Goal: Information Seeking & Learning: Check status

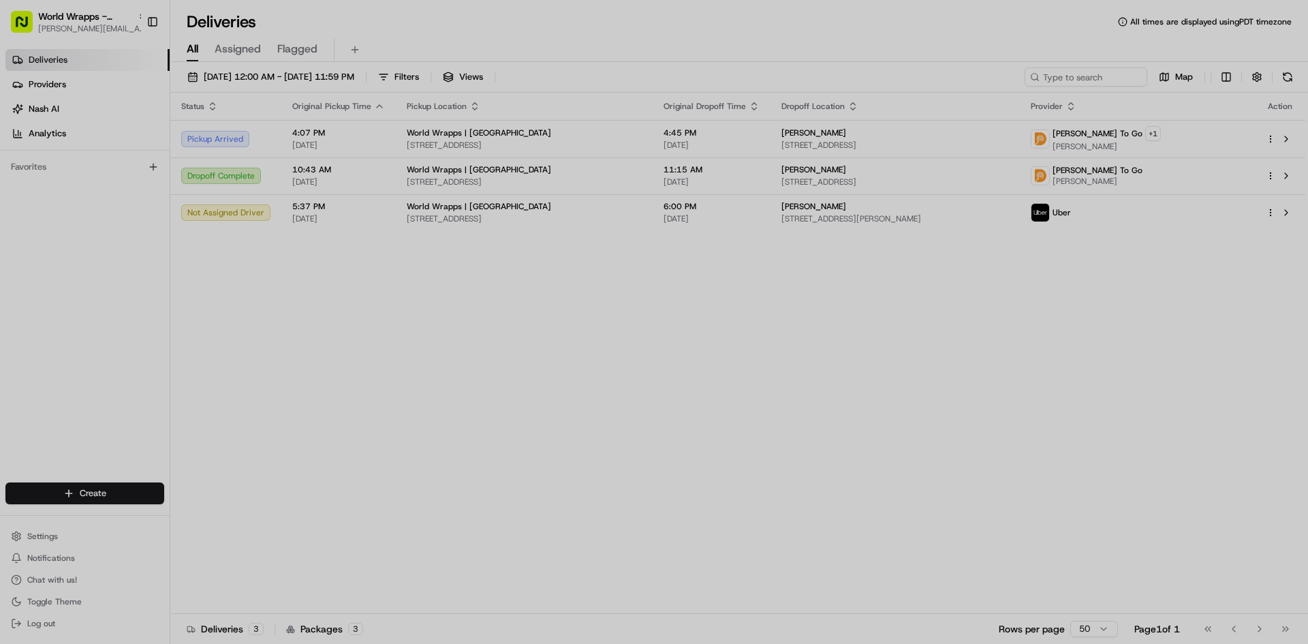
click at [324, 375] on div at bounding box center [654, 322] width 1308 height 644
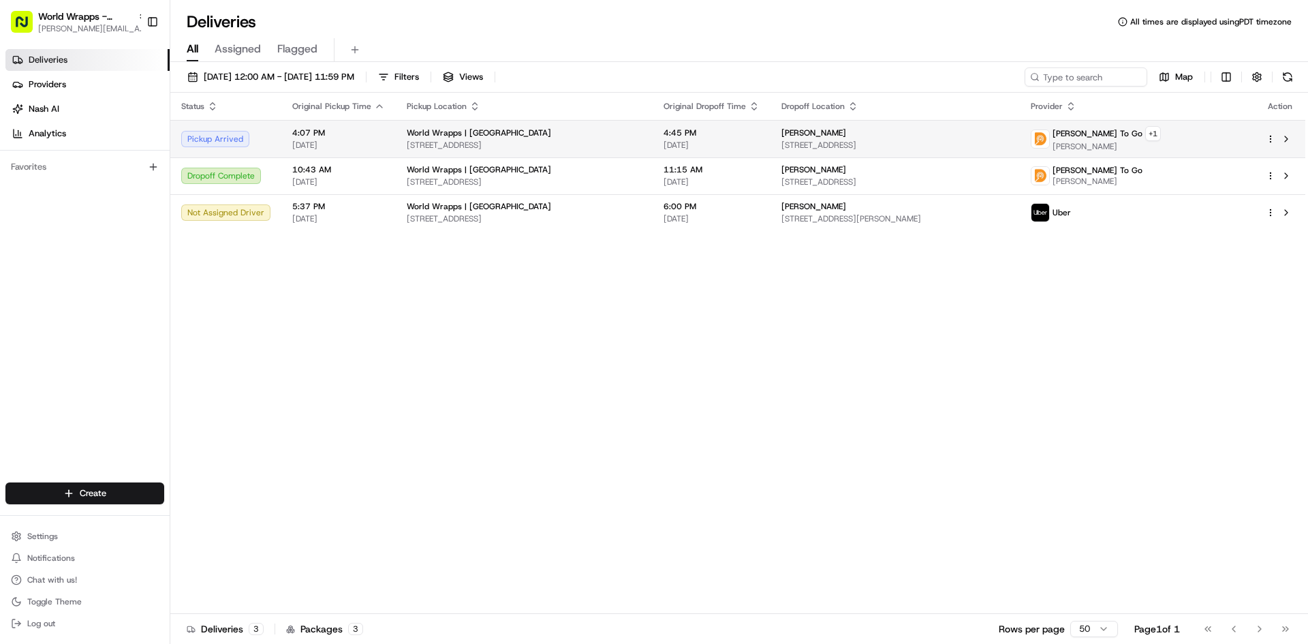
click at [759, 131] on span "4:45 PM" at bounding box center [711, 132] width 96 height 11
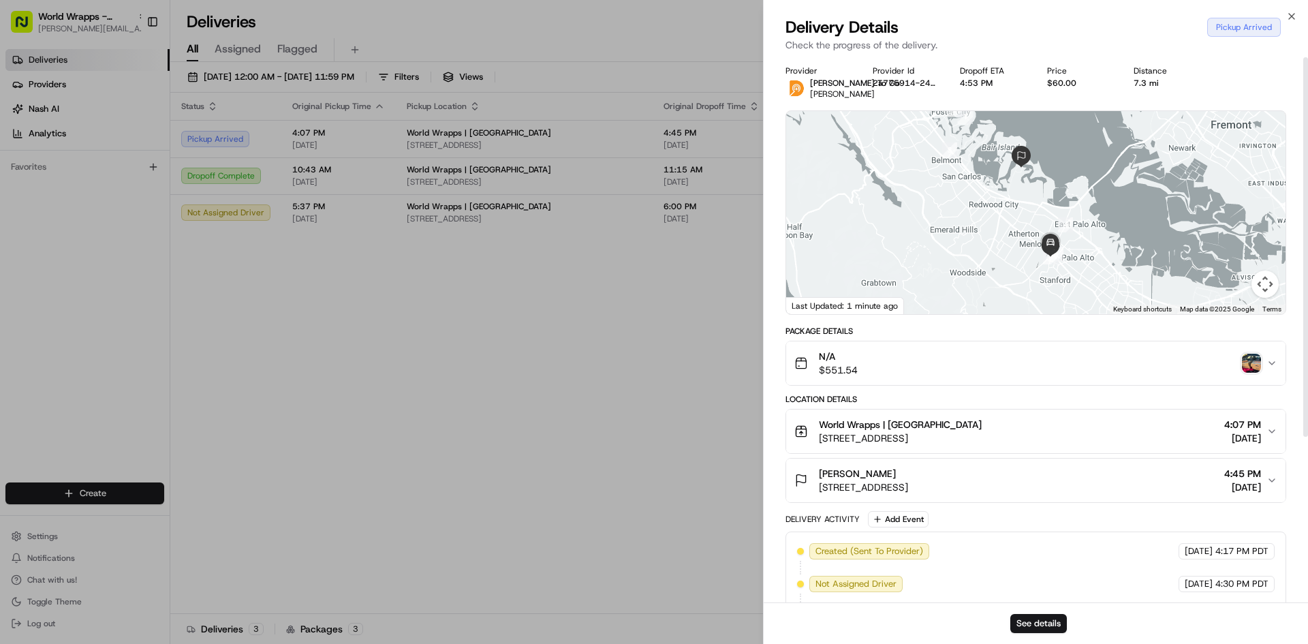
click at [885, 358] on div "N/A $551.54" at bounding box center [1030, 362] width 472 height 27
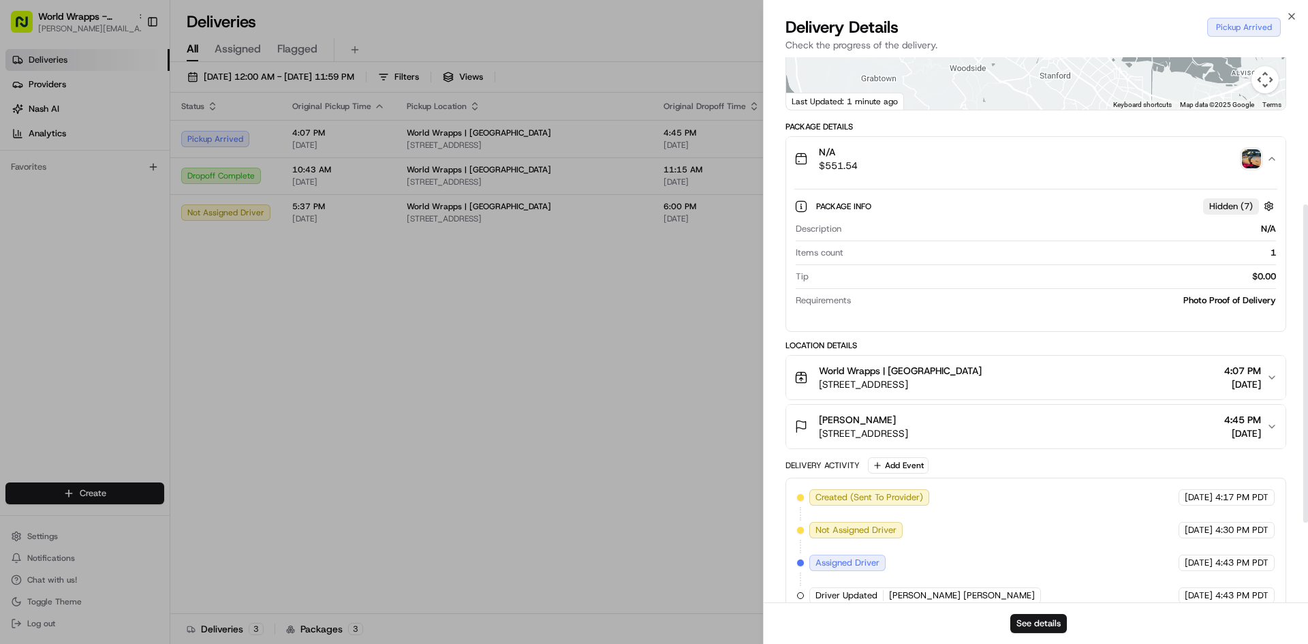
scroll to position [389, 0]
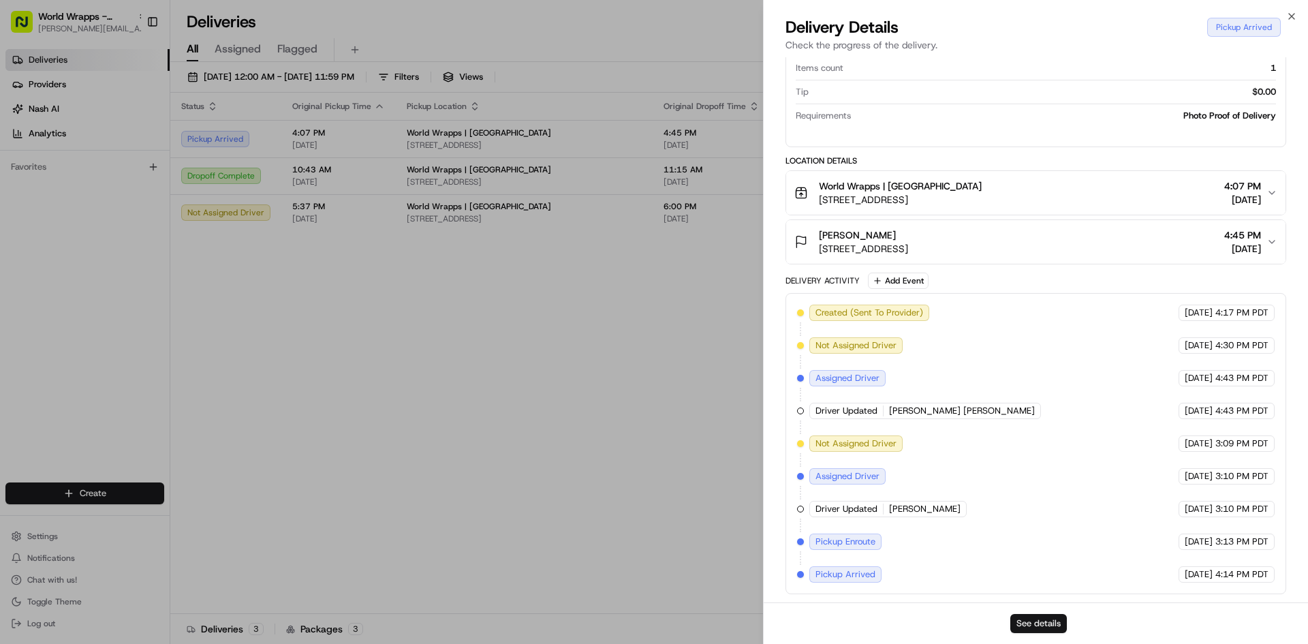
click at [1043, 618] on button "See details" at bounding box center [1038, 623] width 57 height 19
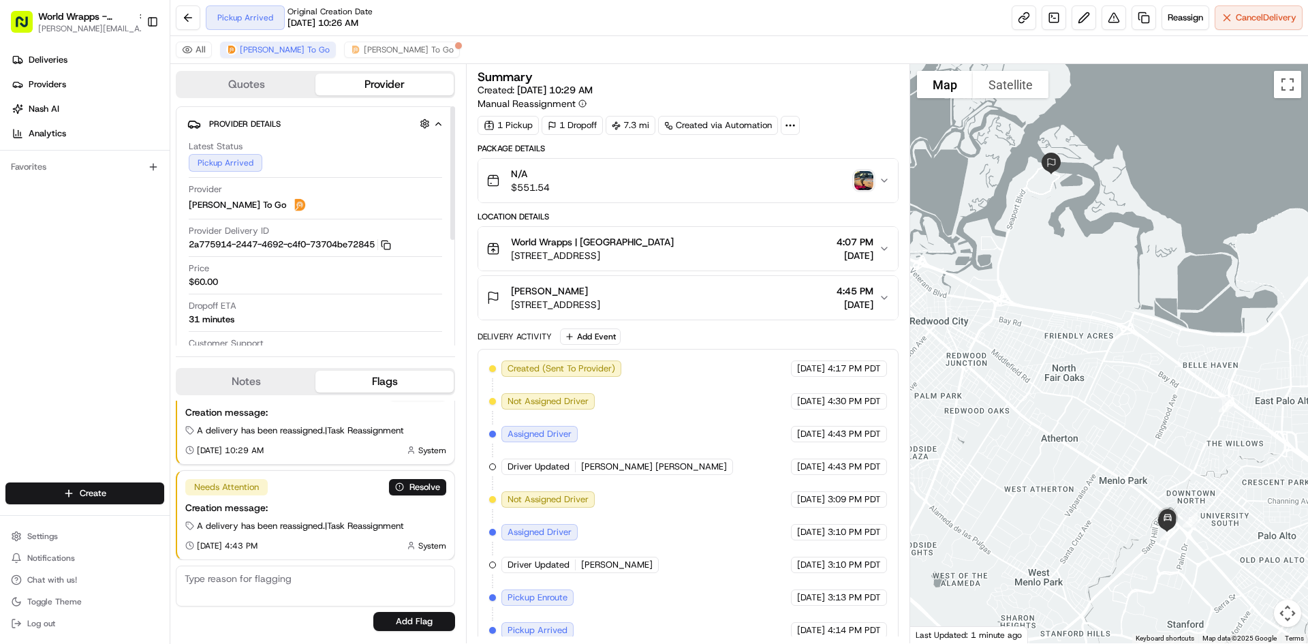
scroll to position [188, 0]
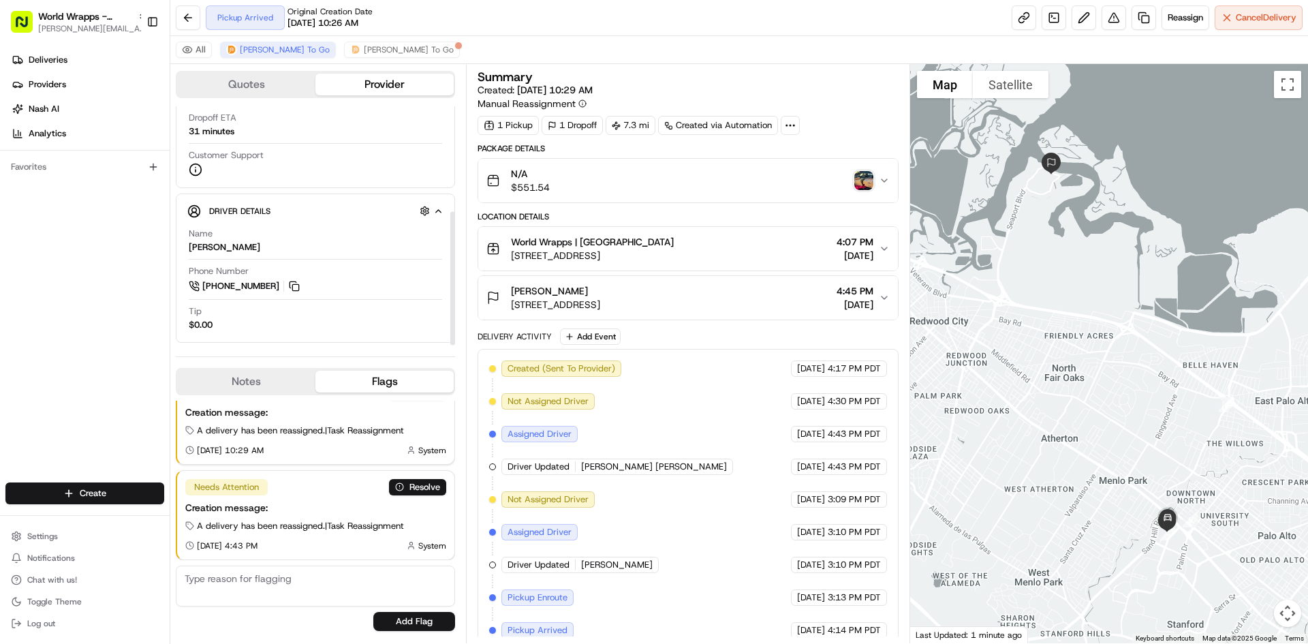
click at [263, 80] on button "Quotes" at bounding box center [246, 85] width 138 height 22
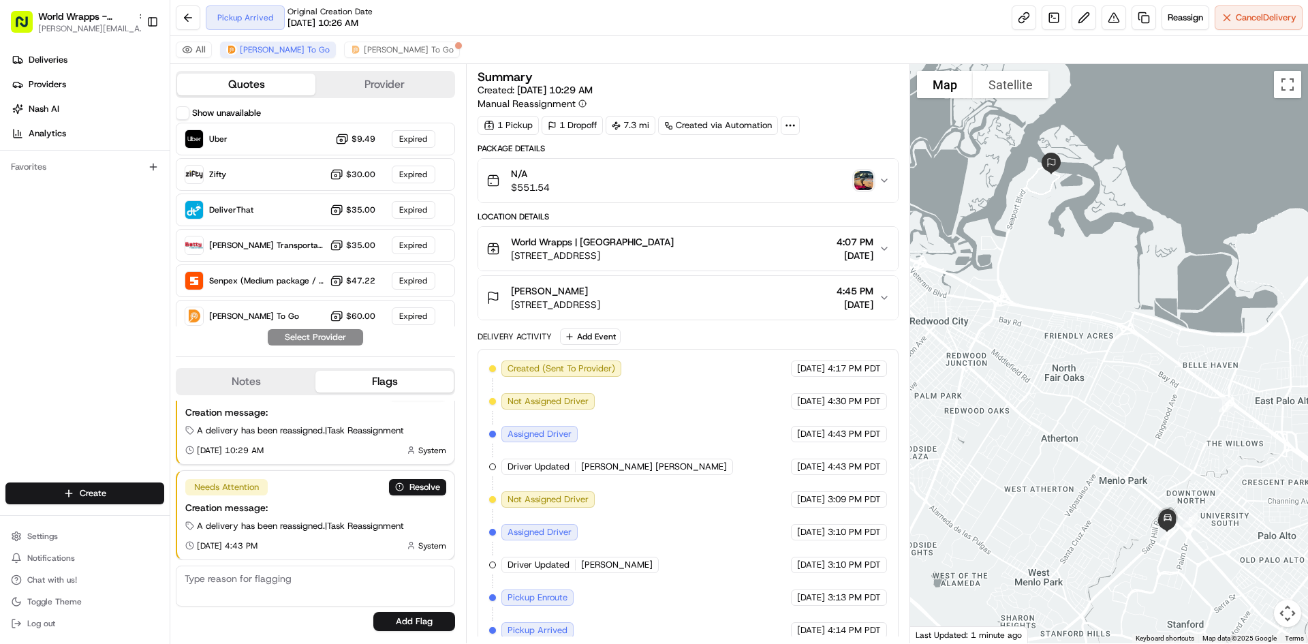
click at [755, 72] on div "Summary" at bounding box center [687, 77] width 420 height 12
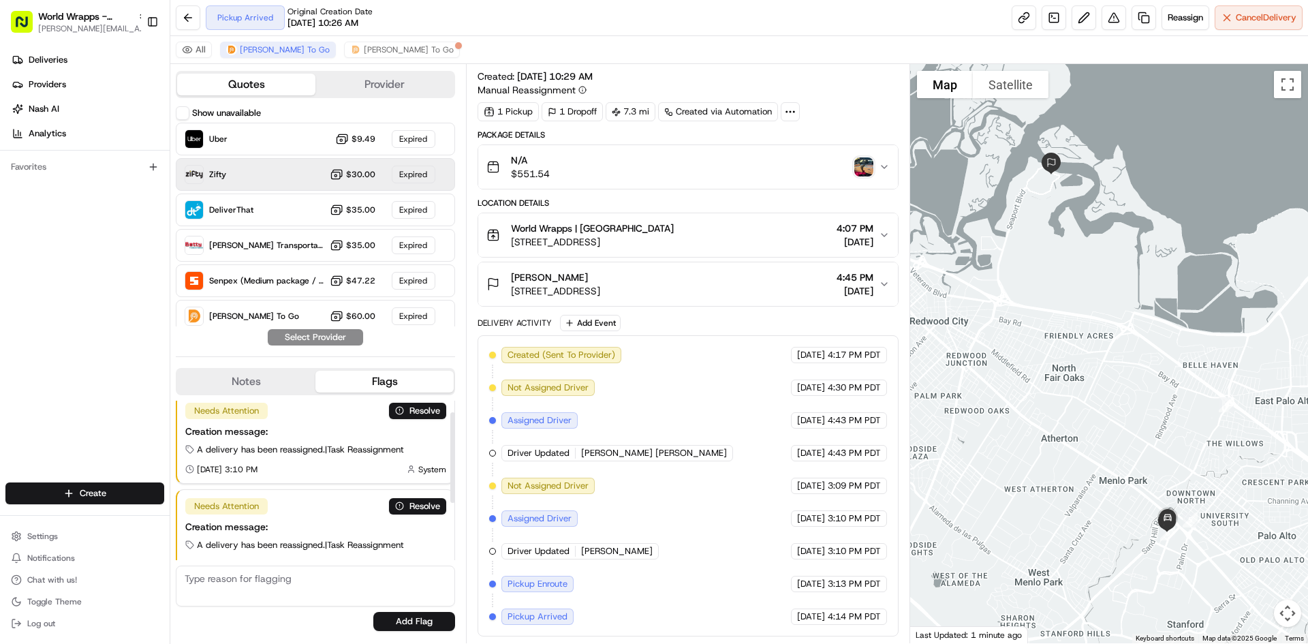
scroll to position [0, 0]
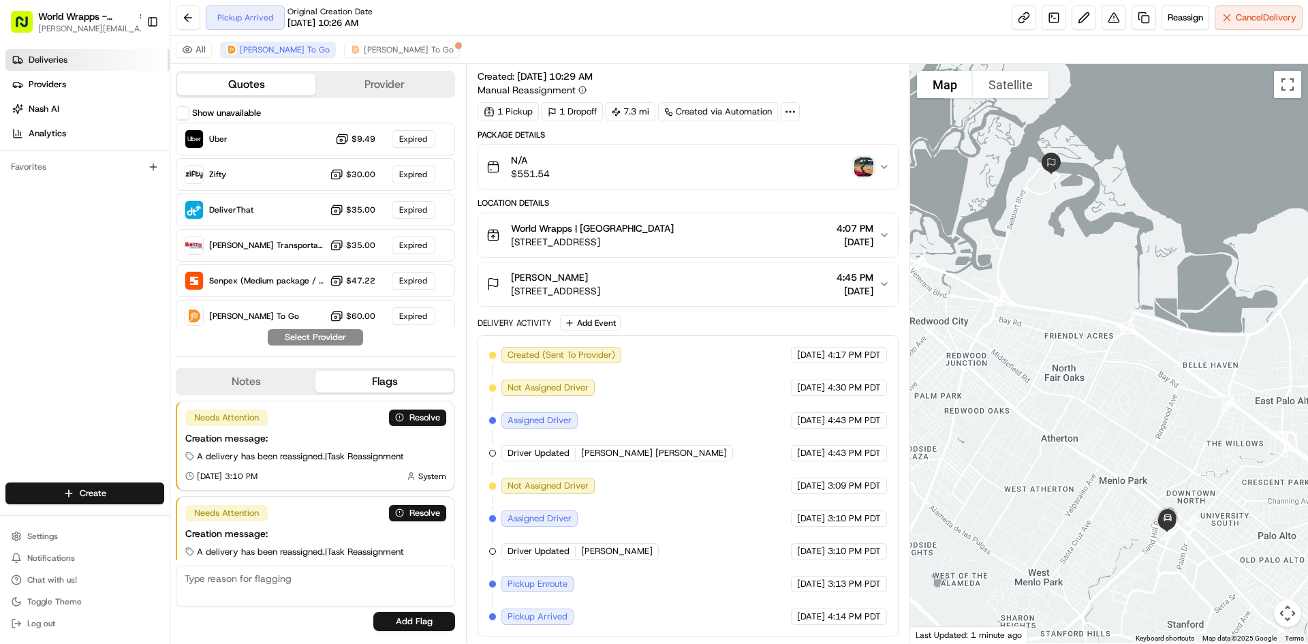
click at [81, 63] on link "Deliveries" at bounding box center [87, 60] width 164 height 22
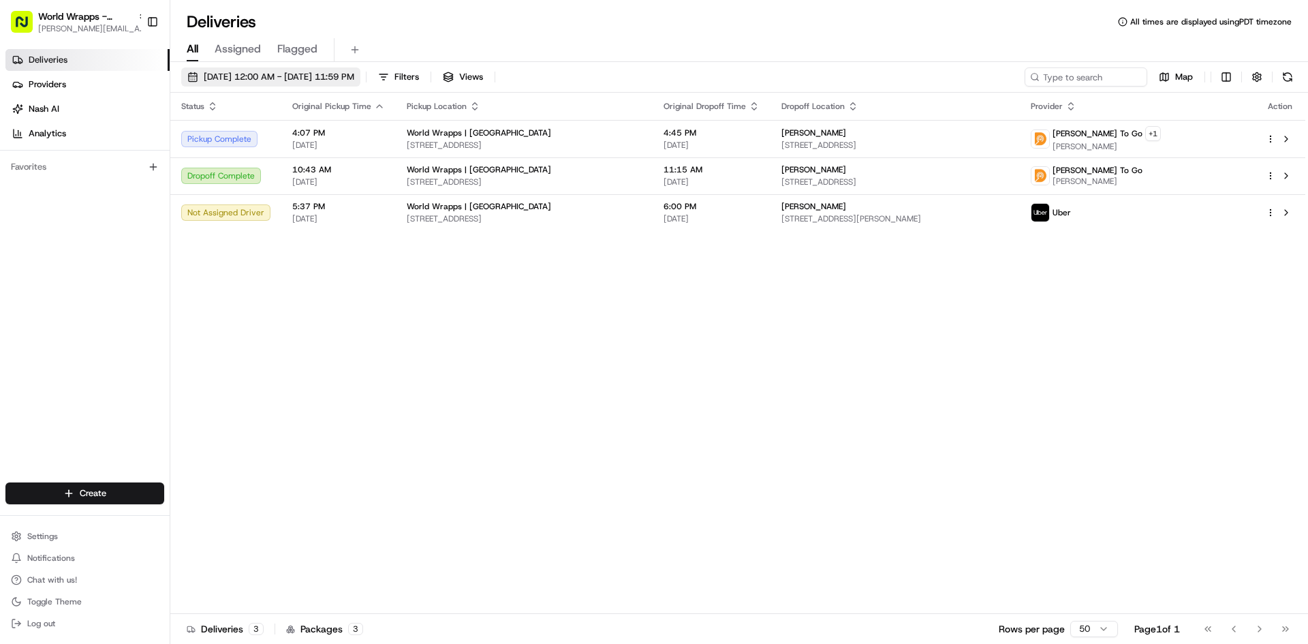
click at [244, 74] on span "[DATE] 12:00 AM - [DATE] 11:59 PM" at bounding box center [279, 77] width 151 height 12
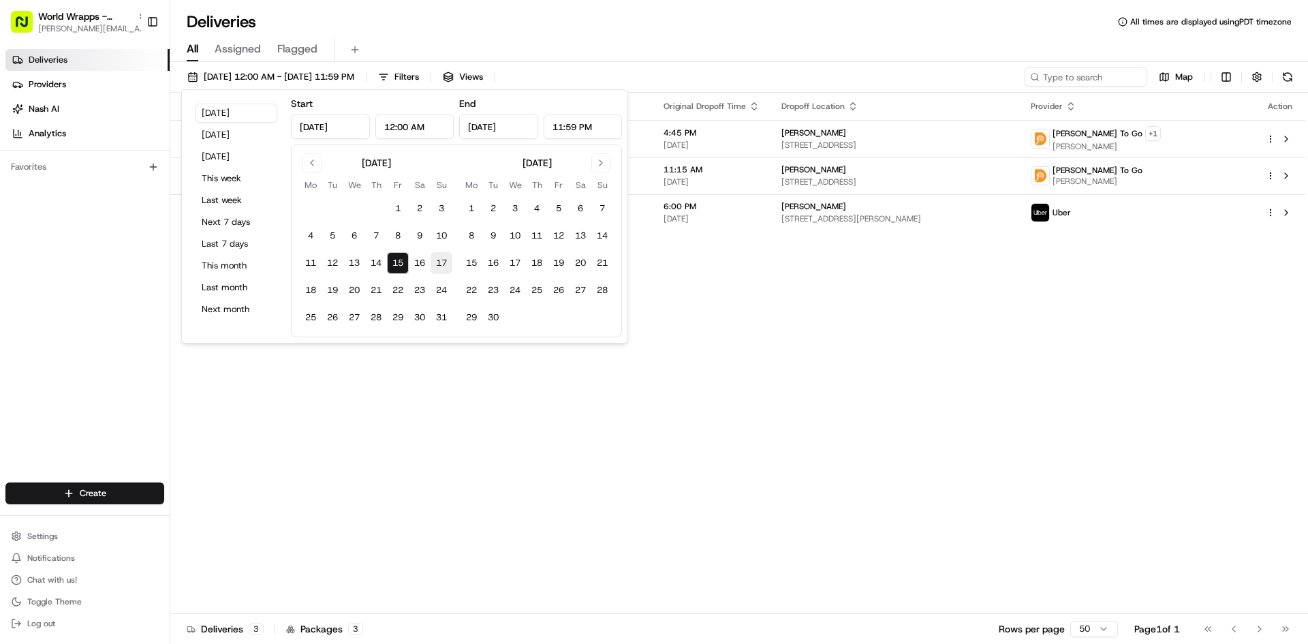
click at [447, 258] on button "17" at bounding box center [441, 263] width 22 height 22
type input "Aug 17, 2025"
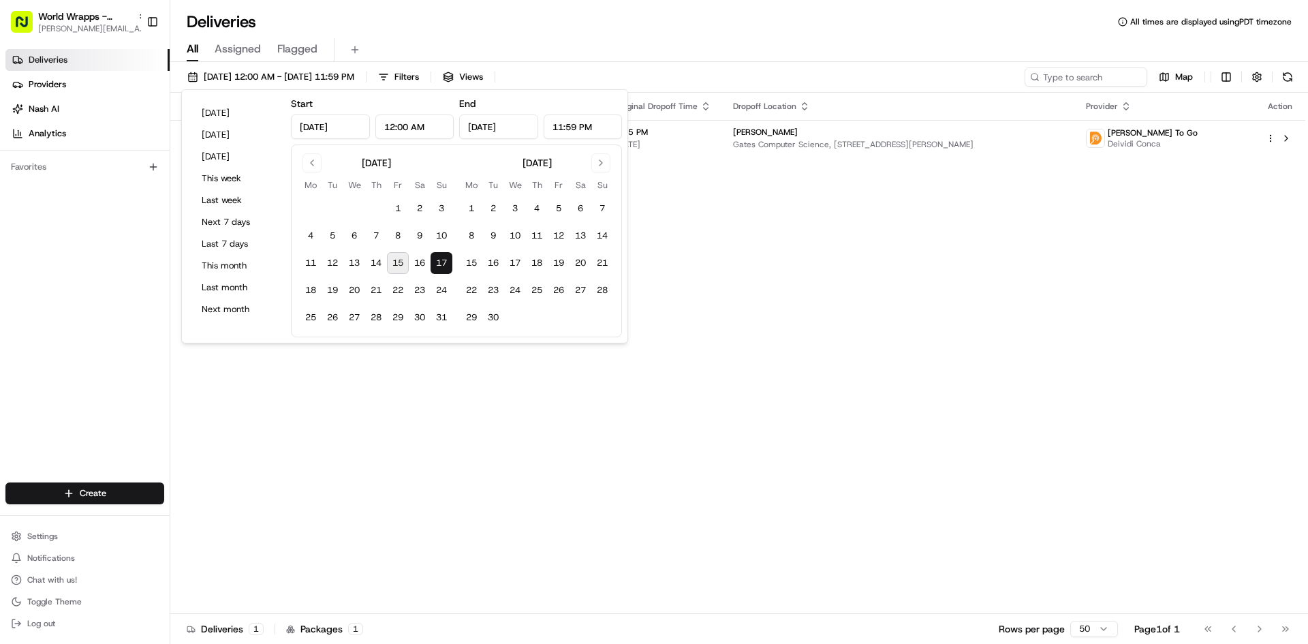
click at [771, 293] on div "Status Original Pickup Time Pickup Location Original Dropoff Time Dropoff Locat…" at bounding box center [737, 353] width 1135 height 521
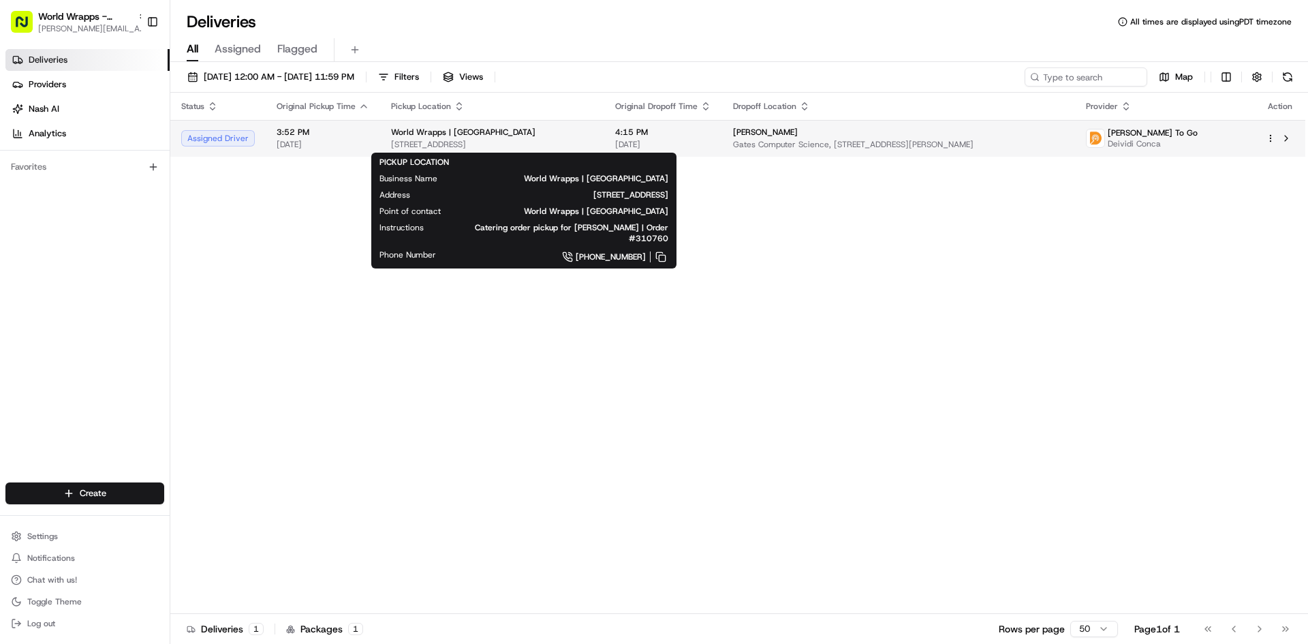
click at [479, 127] on div "World Wrapps | [GEOGRAPHIC_DATA]" at bounding box center [492, 132] width 202 height 11
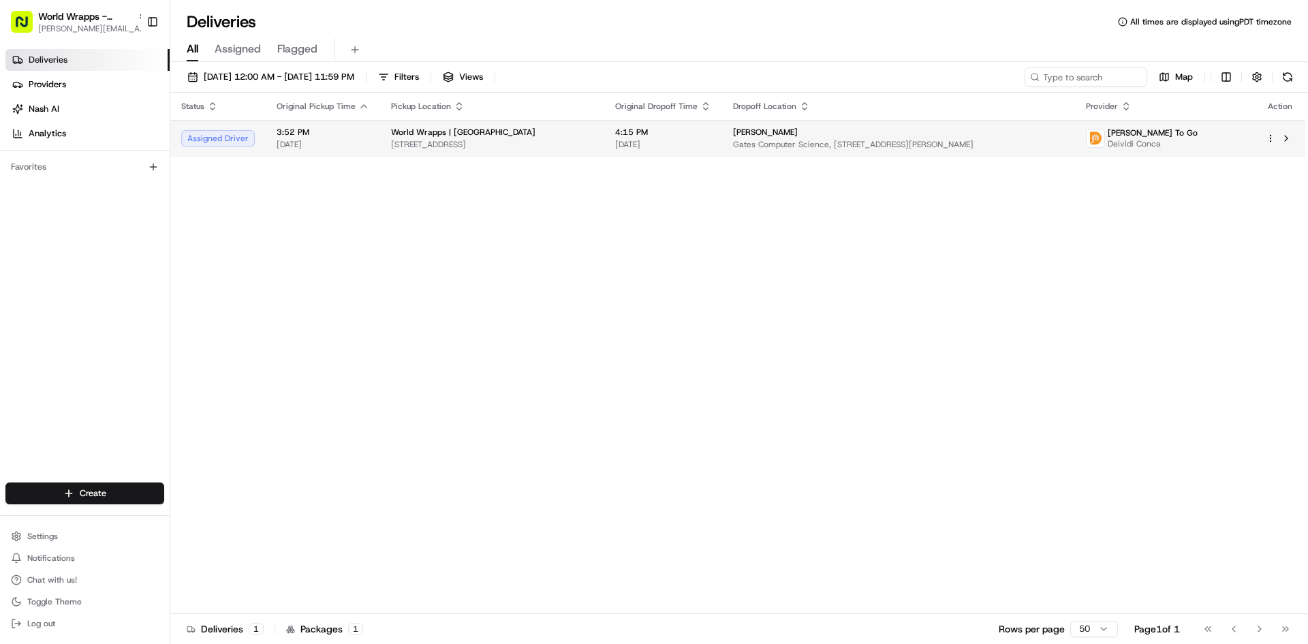
click at [1272, 139] on html "World Wrapps - Palo Alto daniel@worldwrapps.com Toggle Sidebar Deliveries Provi…" at bounding box center [654, 322] width 1308 height 644
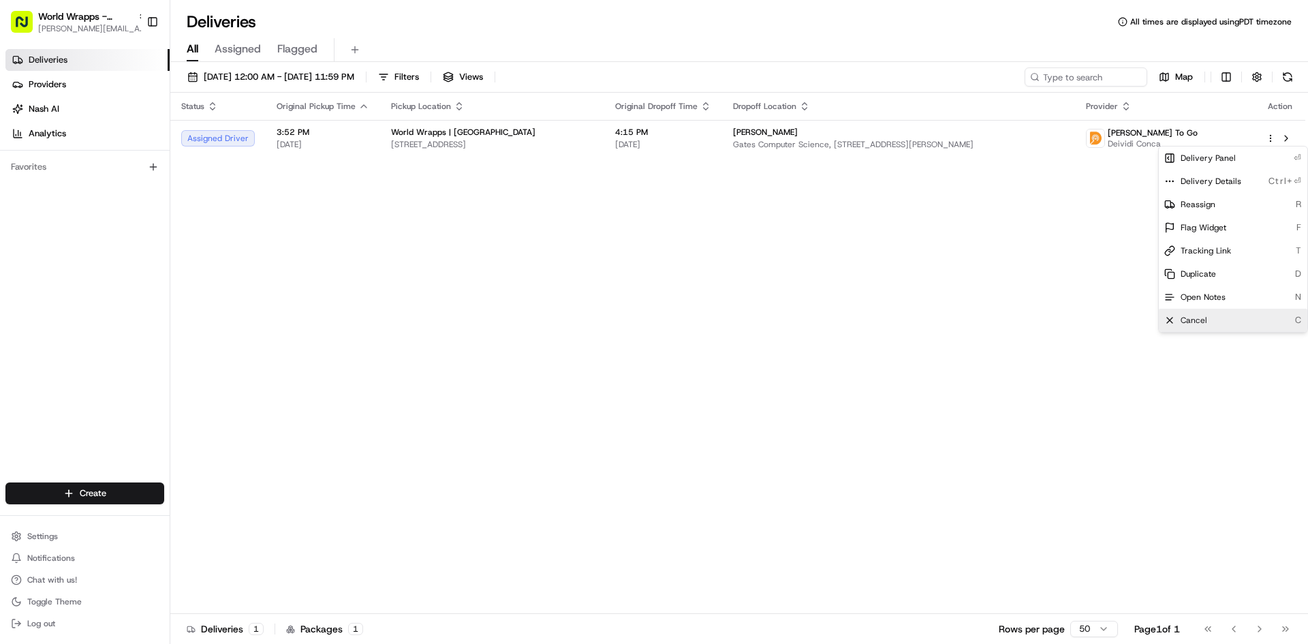
click at [1208, 321] on div "Cancel C" at bounding box center [1233, 320] width 148 height 23
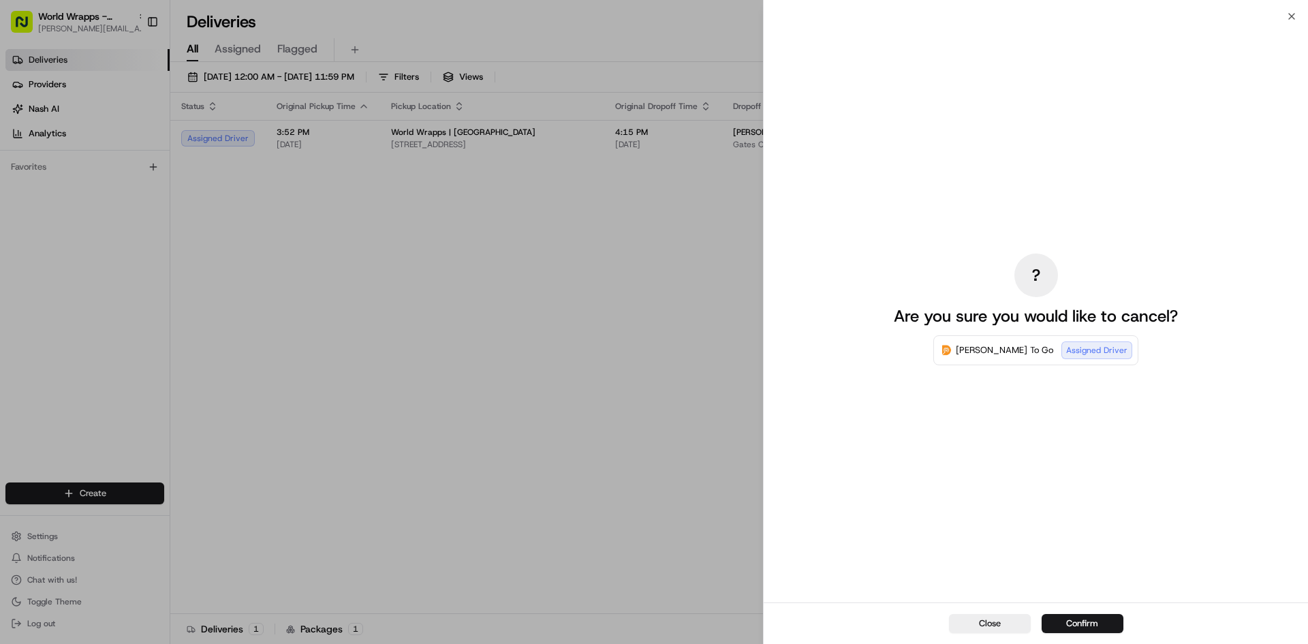
click at [995, 623] on button "Close" at bounding box center [990, 623] width 82 height 19
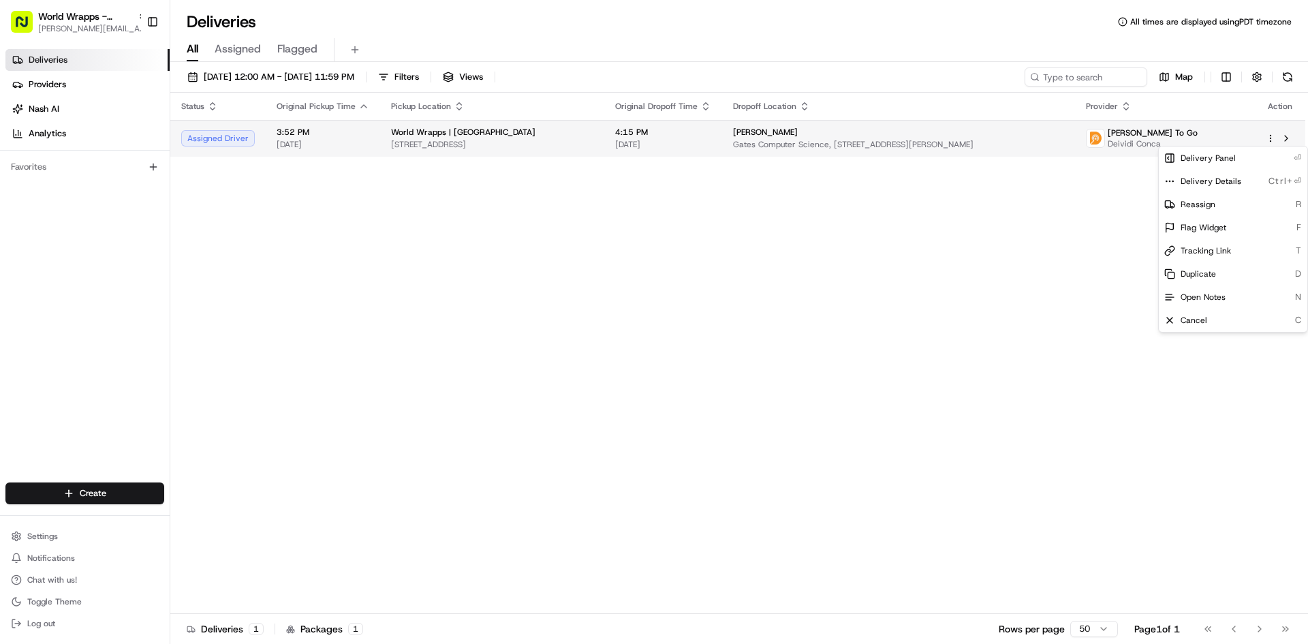
click at [1020, 130] on div "Elsa Conde" at bounding box center [898, 132] width 331 height 11
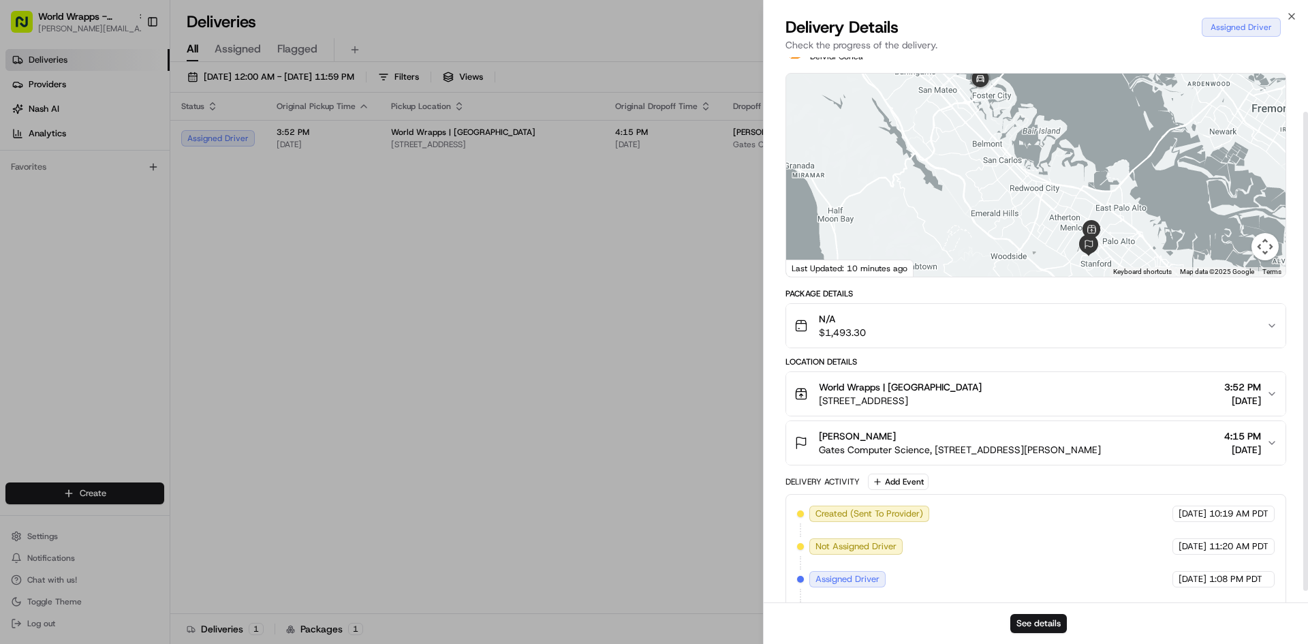
scroll to position [68, 0]
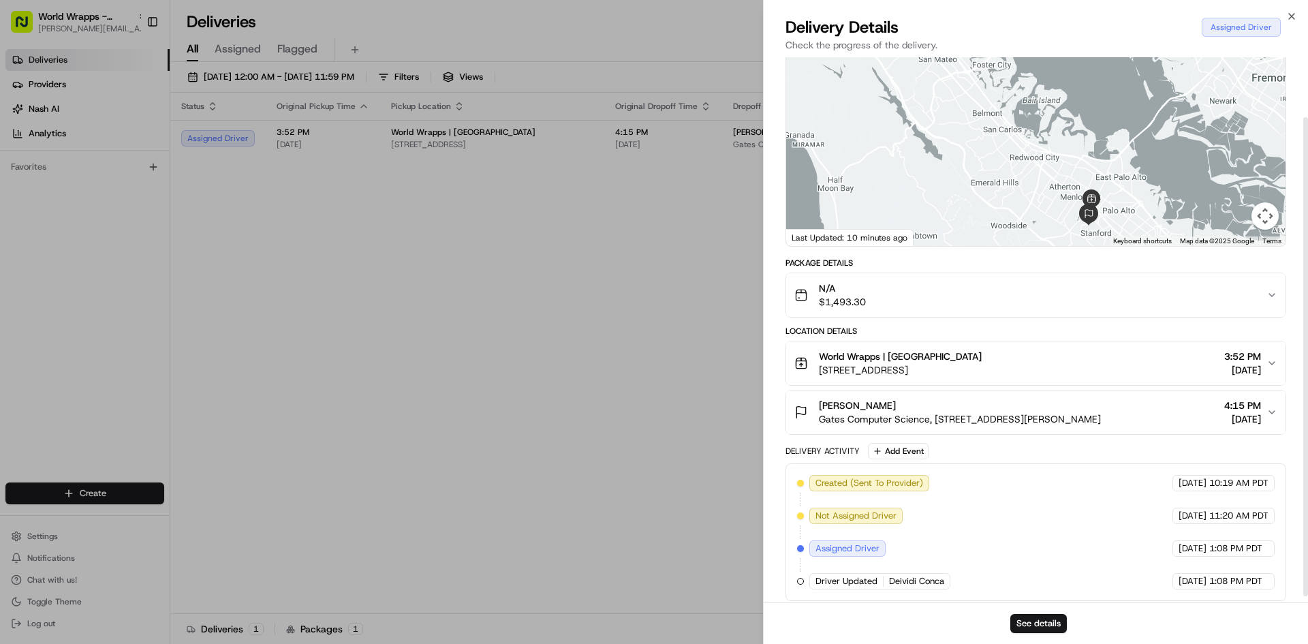
click at [891, 294] on div "N/A $1,493.30" at bounding box center [1030, 294] width 472 height 27
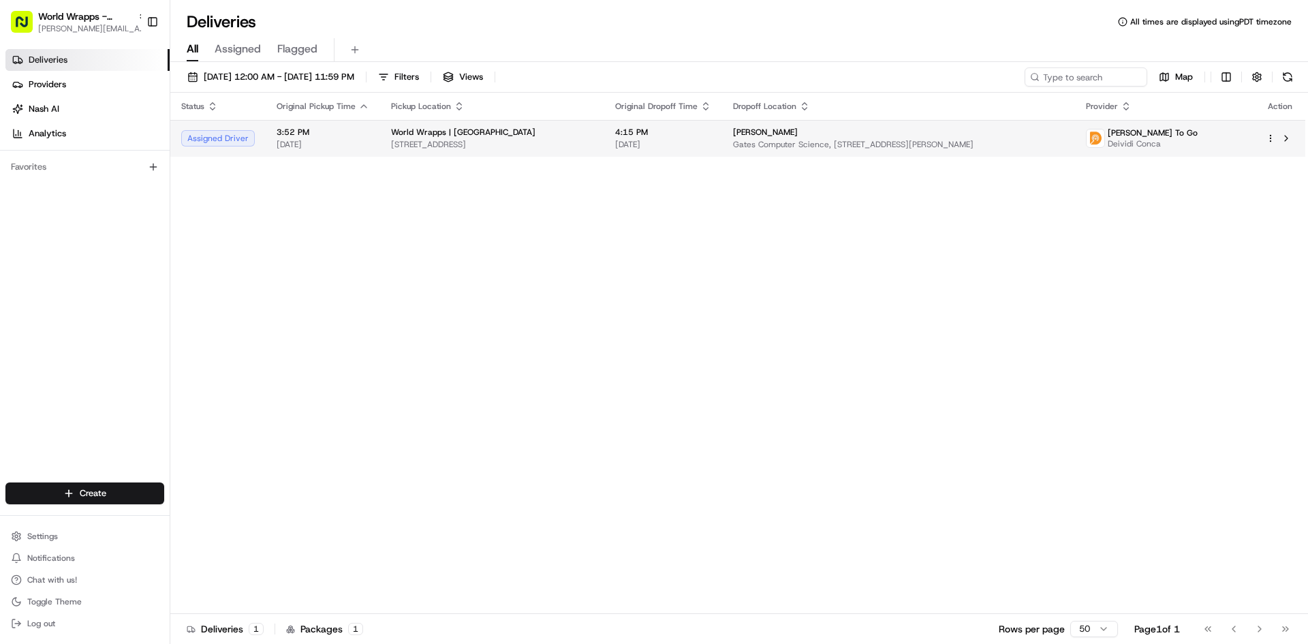
click at [1276, 141] on div at bounding box center [1279, 138] width 29 height 16
click at [1270, 140] on html "World Wrapps - Palo Alto daniel@worldwrapps.com Toggle Sidebar Deliveries Provi…" at bounding box center [654, 322] width 1308 height 644
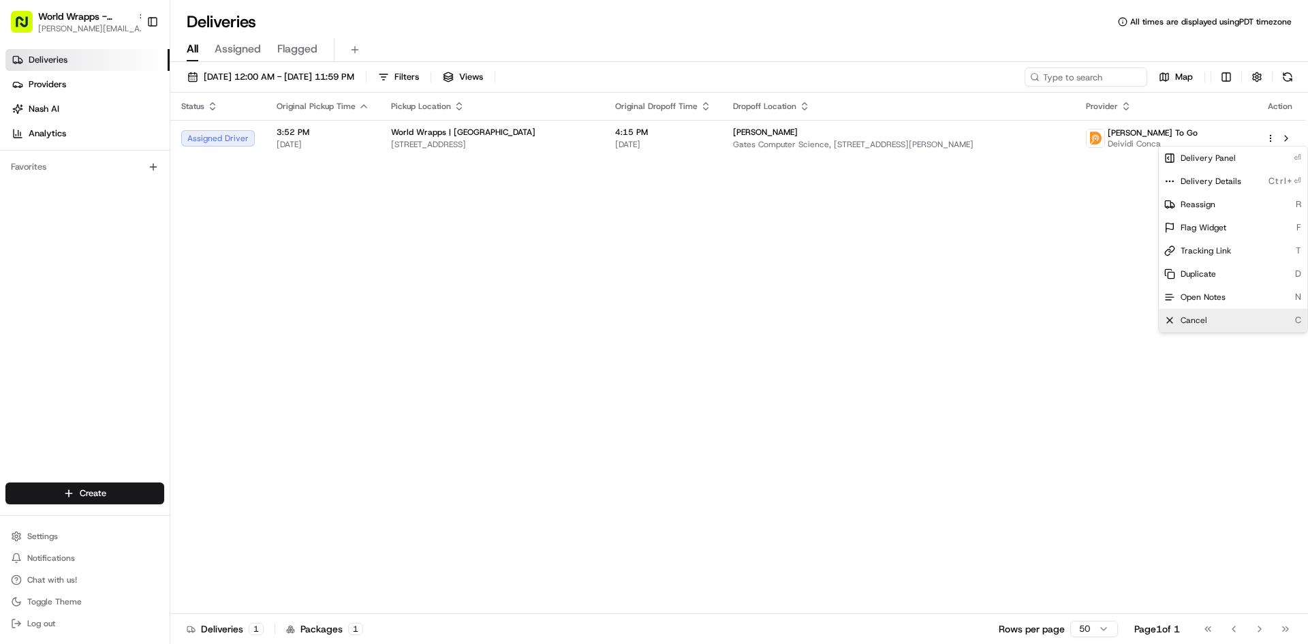
click at [1222, 319] on div "Cancel C" at bounding box center [1233, 320] width 148 height 23
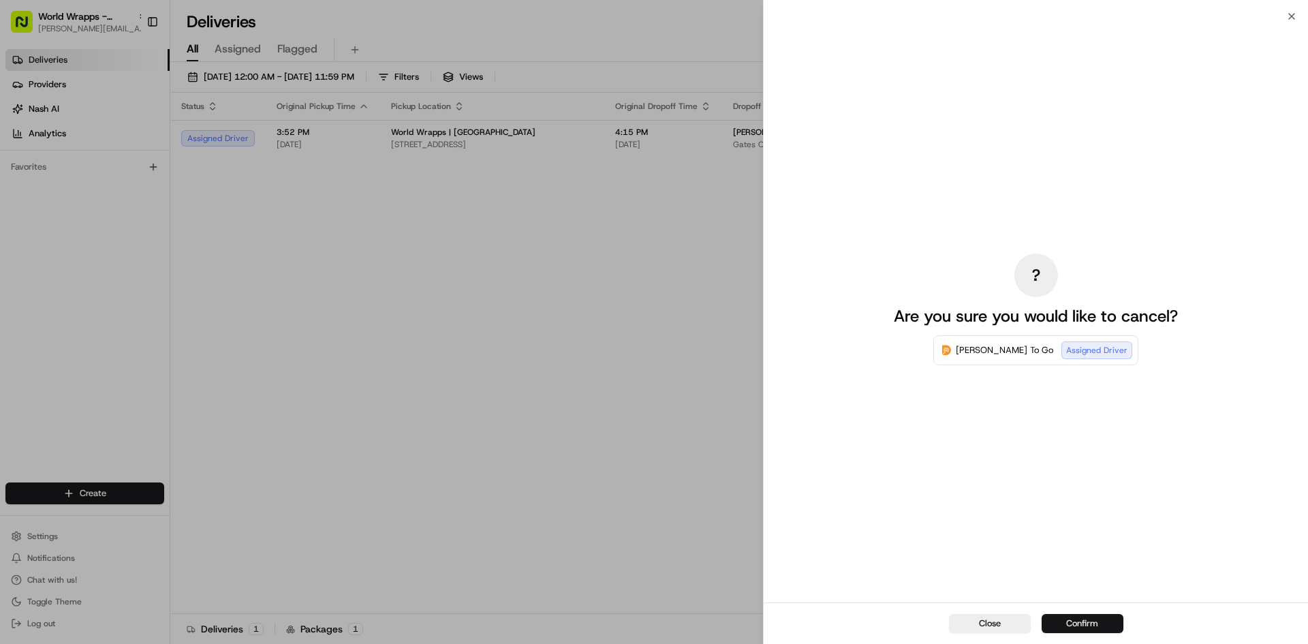
click at [1094, 623] on button "Confirm" at bounding box center [1082, 623] width 82 height 19
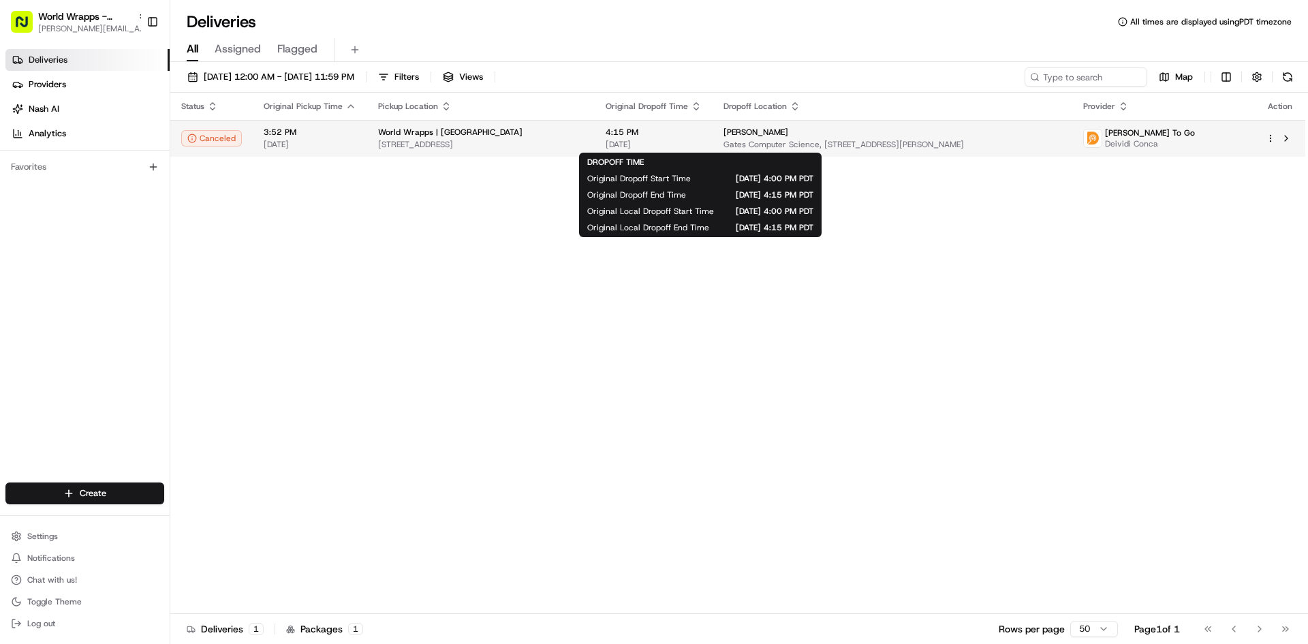
click at [784, 143] on span "Gates Computer Science, 353 Jane Stanford Way, Stanford, CA 94305, USA" at bounding box center [891, 144] width 337 height 11
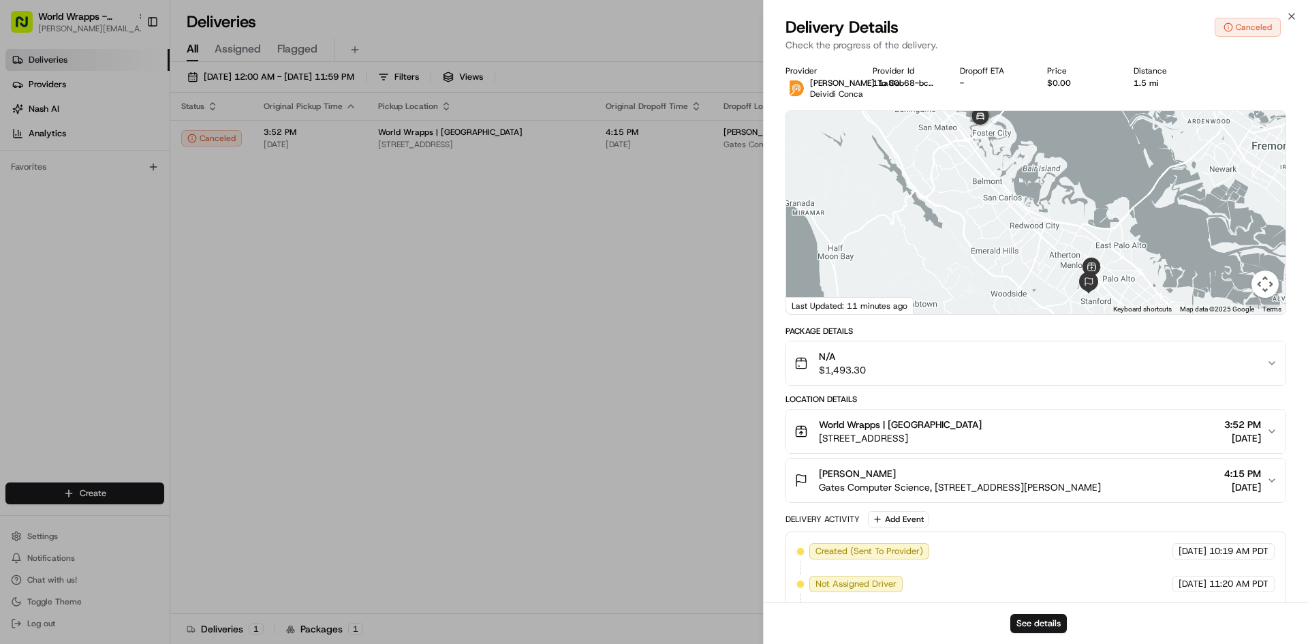
click at [896, 361] on div "N/A $1,493.30" at bounding box center [1030, 362] width 472 height 27
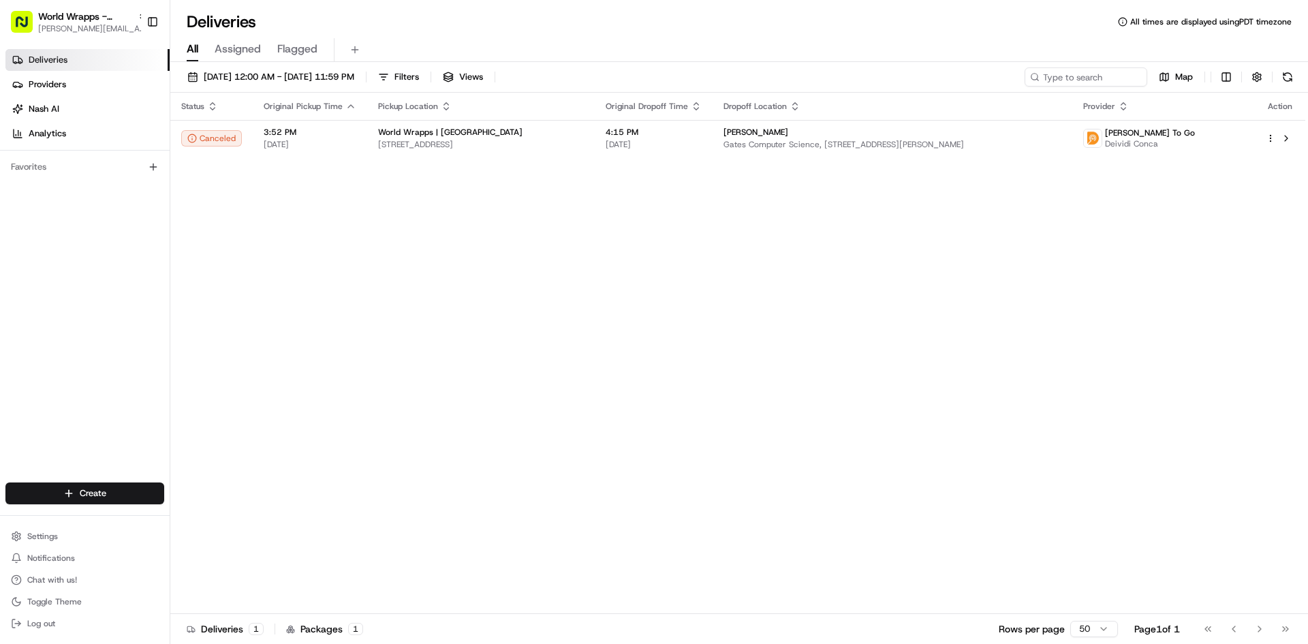
click at [197, 46] on span "All" at bounding box center [193, 49] width 12 height 16
click at [100, 53] on link "Deliveries" at bounding box center [87, 60] width 164 height 22
click at [202, 77] on button "08/17/2025 12:00 AM - 08/17/2025 11:59 PM" at bounding box center [270, 76] width 179 height 19
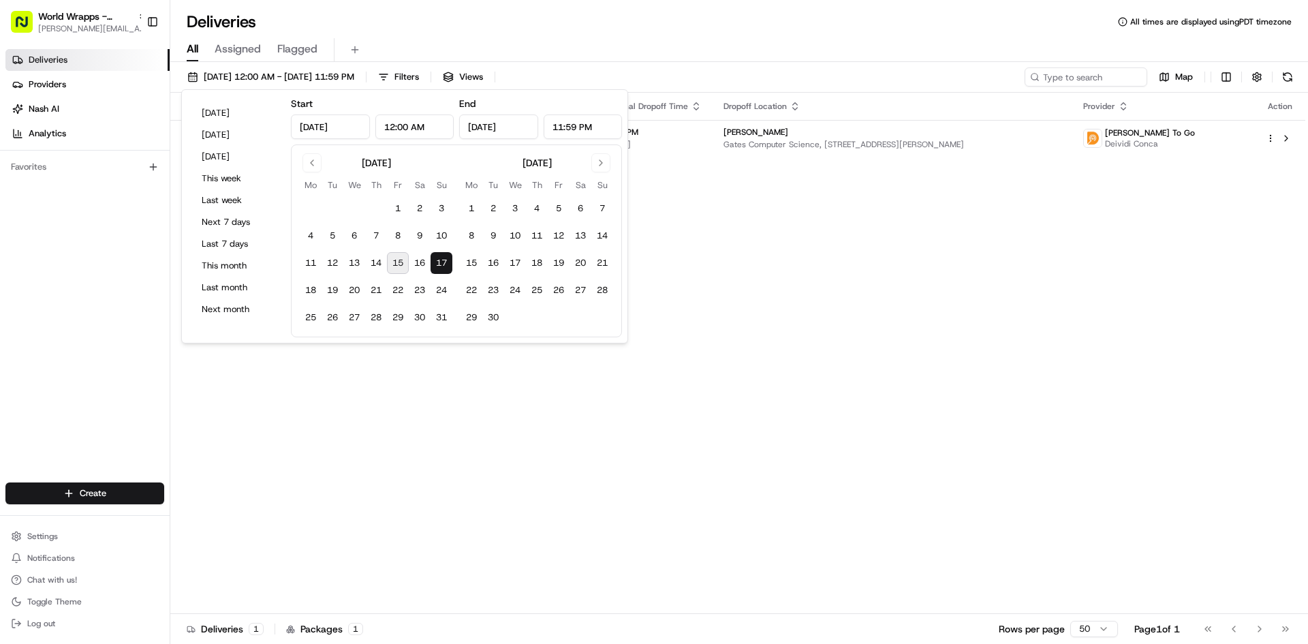
click at [394, 260] on button "15" at bounding box center [398, 263] width 22 height 22
type input "Aug 15, 2025"
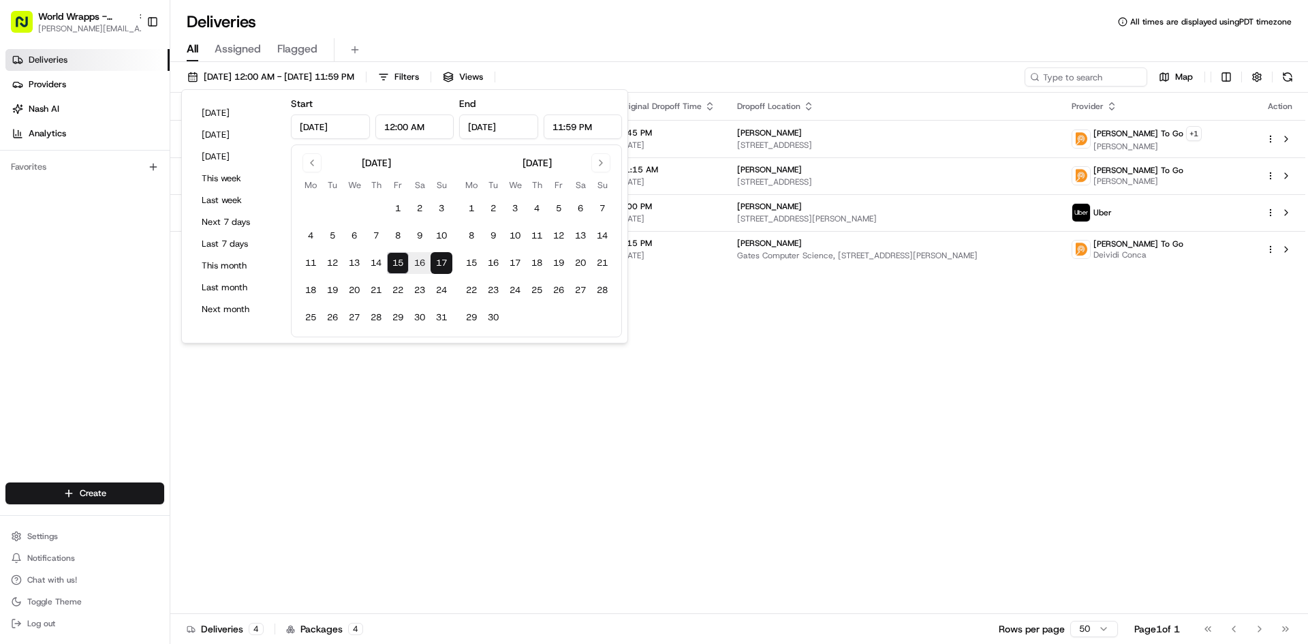
click at [984, 410] on div "Status Original Pickup Time Pickup Location Original Dropoff Time Dropoff Locat…" at bounding box center [737, 353] width 1135 height 521
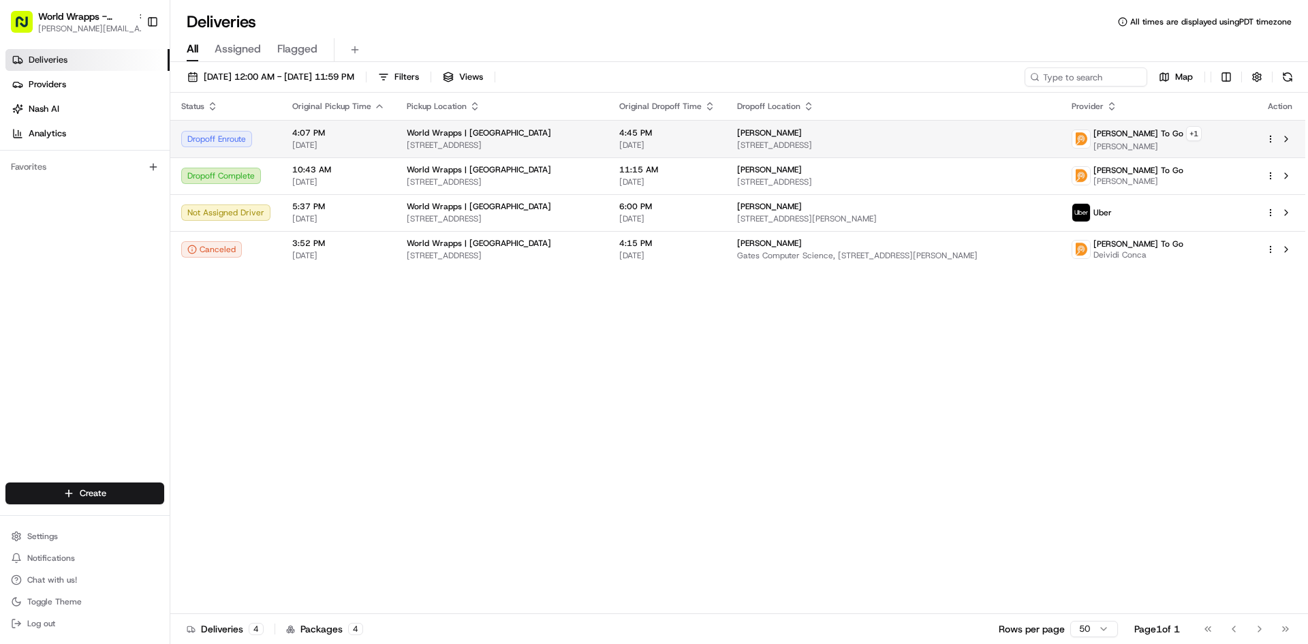
click at [798, 127] on span "[PERSON_NAME]" at bounding box center [769, 132] width 65 height 11
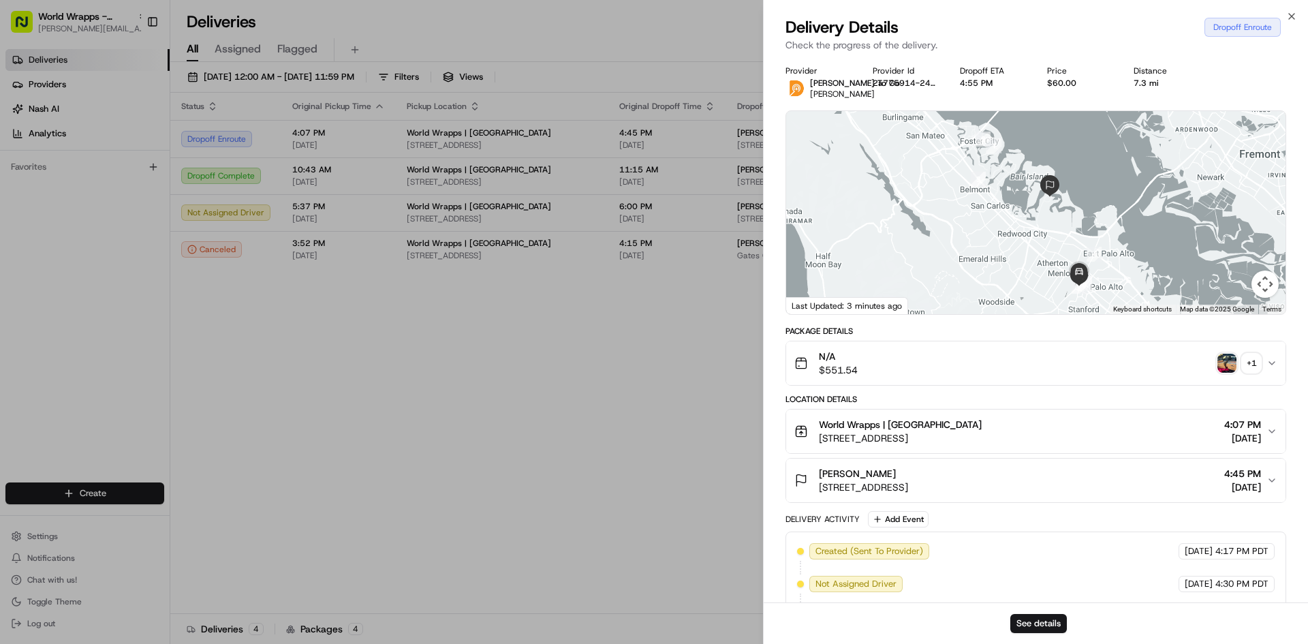
click at [938, 373] on div "N/A $551.54 + 1" at bounding box center [1030, 362] width 472 height 27
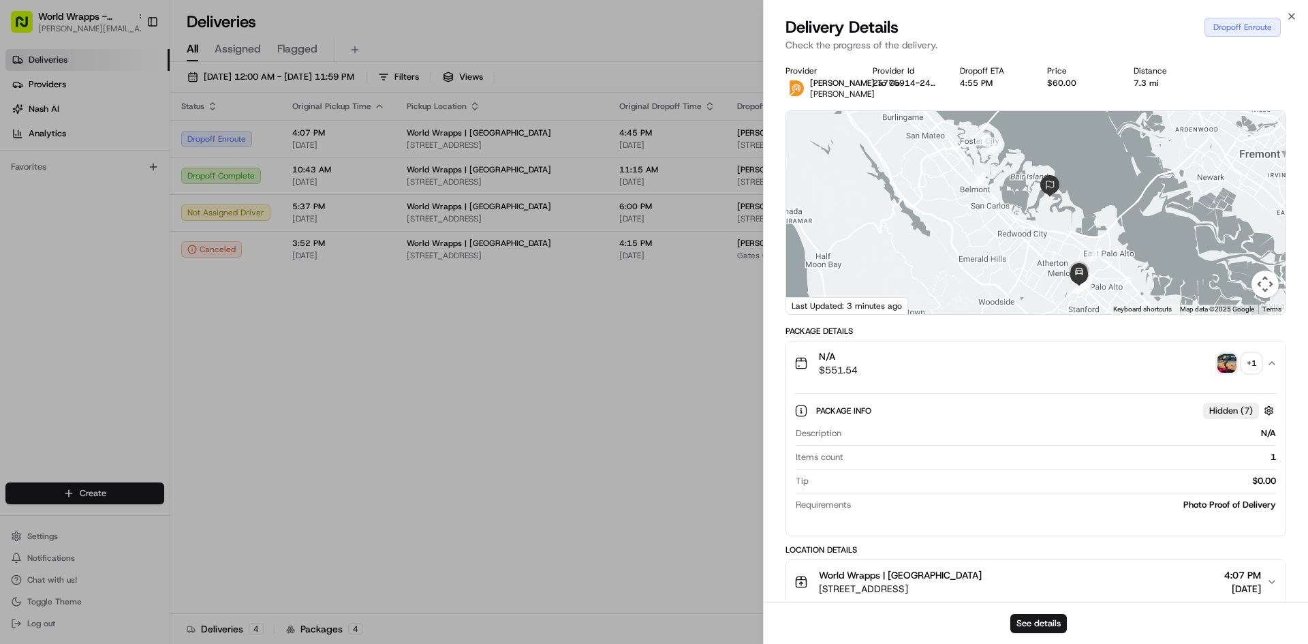
click at [872, 486] on div "$0.00" at bounding box center [1045, 481] width 462 height 12
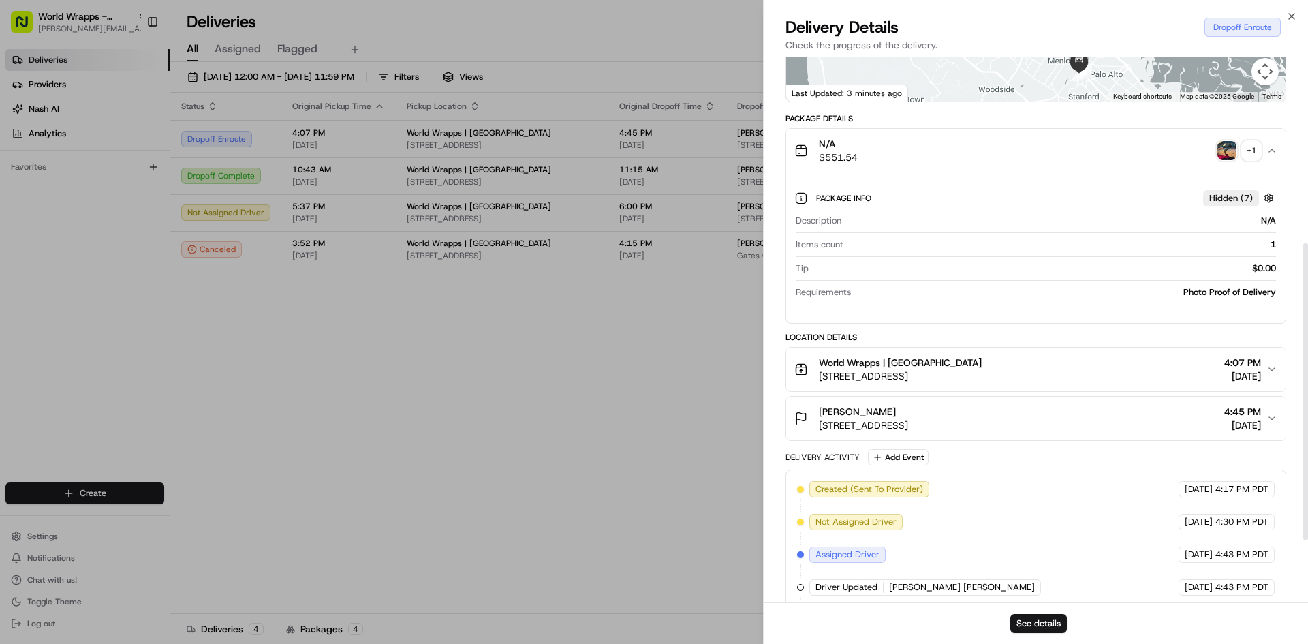
scroll to position [341, 0]
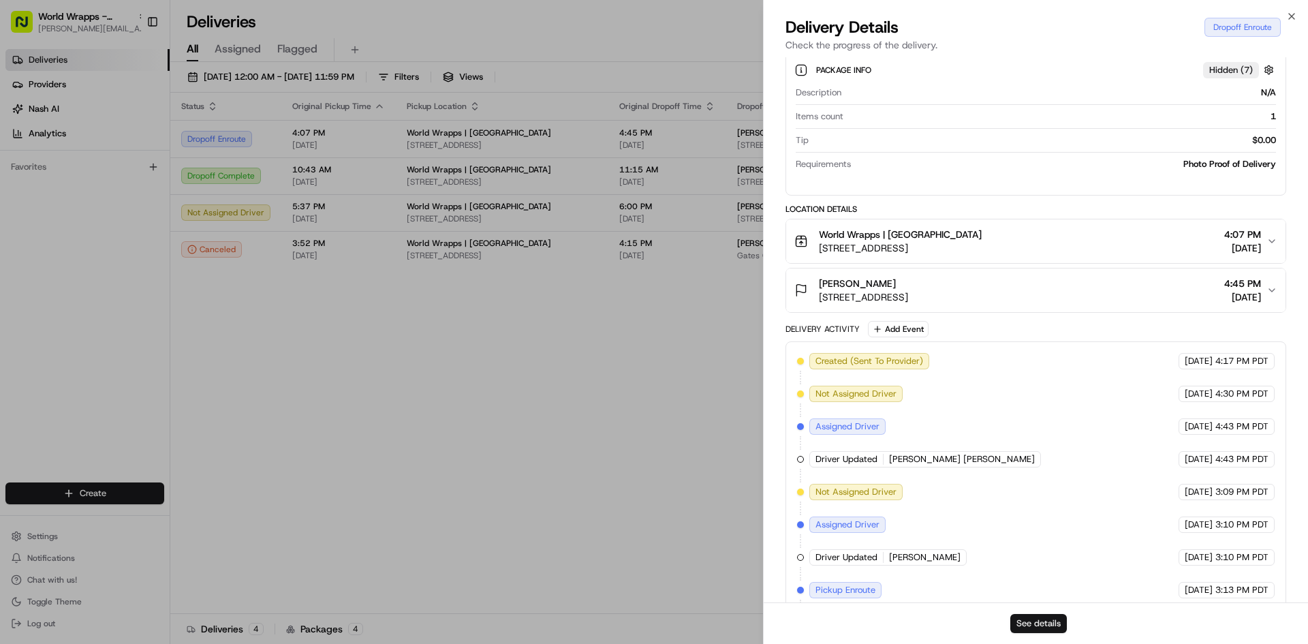
click at [1026, 626] on button "See details" at bounding box center [1038, 623] width 57 height 19
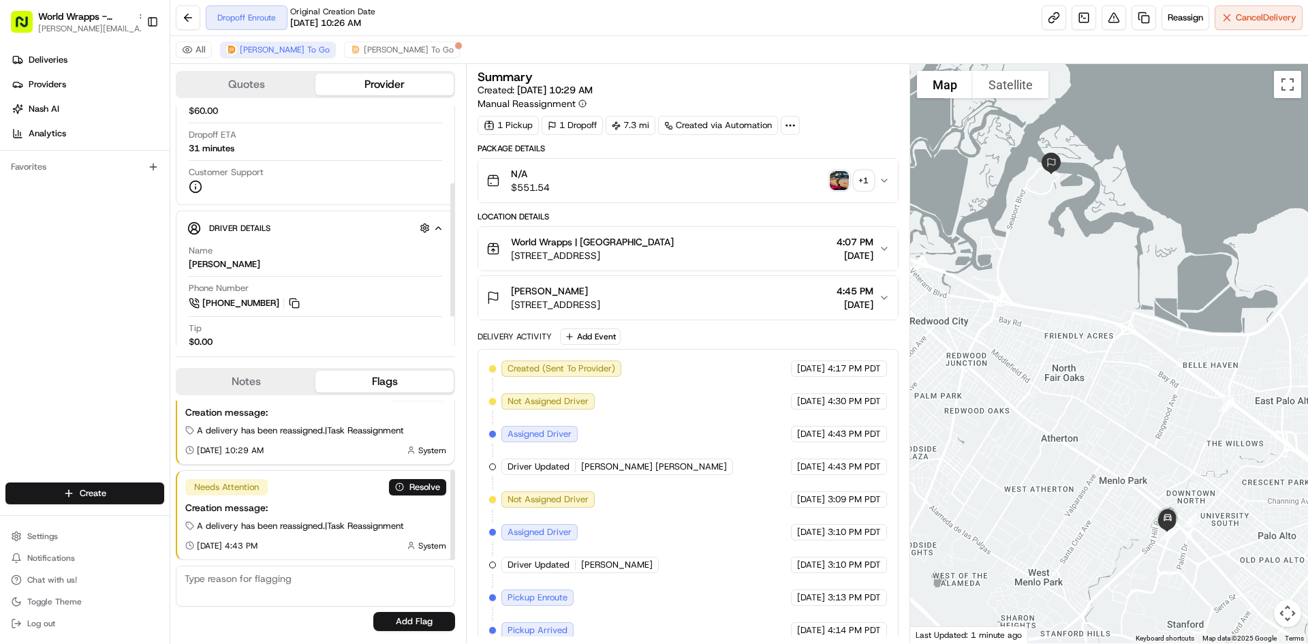
scroll to position [188, 0]
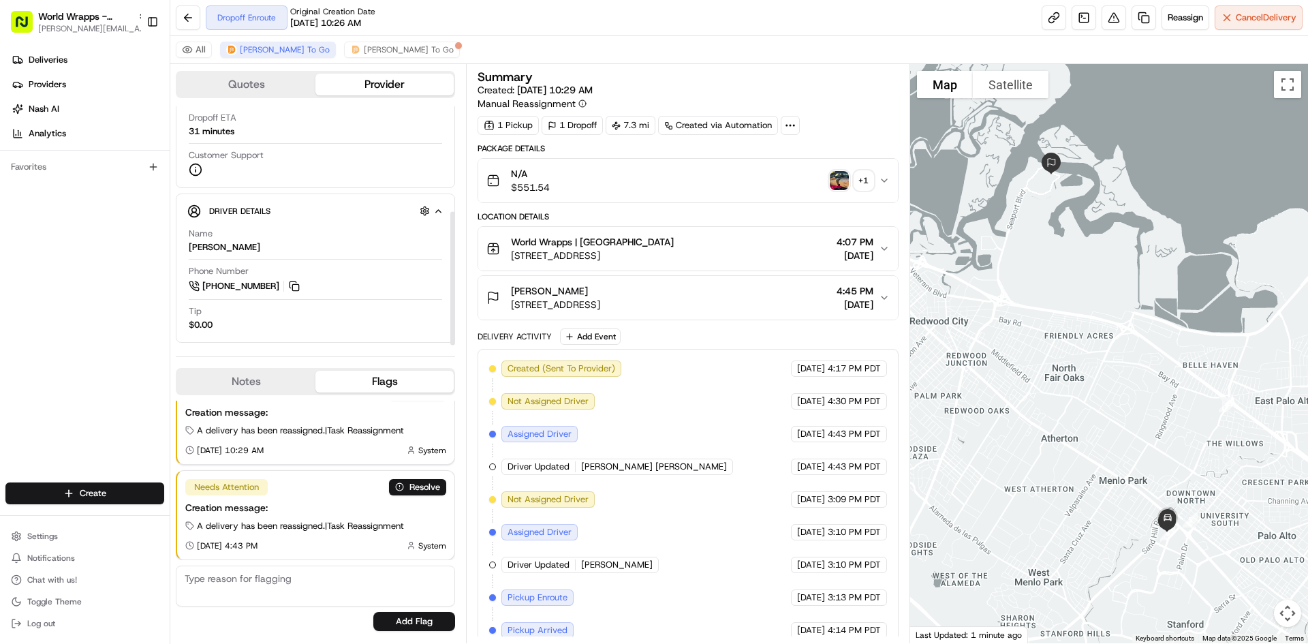
click at [306, 309] on div "Tip $0.00" at bounding box center [315, 318] width 253 height 26
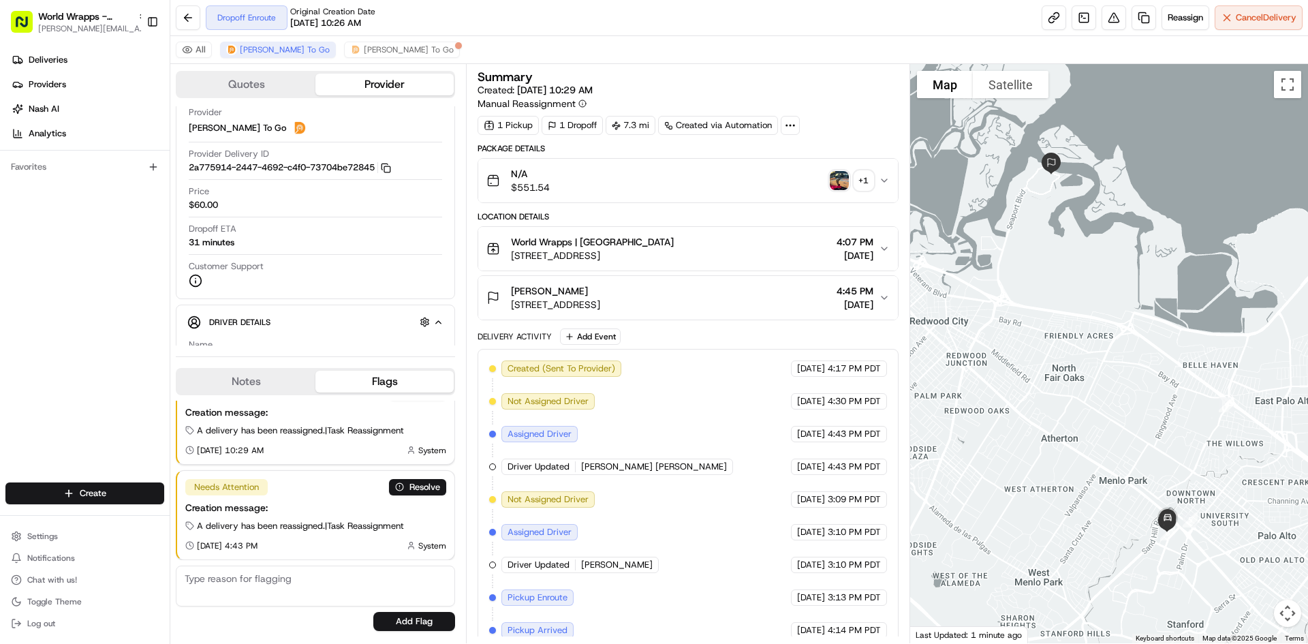
scroll to position [121, 0]
click at [69, 63] on link "Deliveries" at bounding box center [87, 60] width 164 height 22
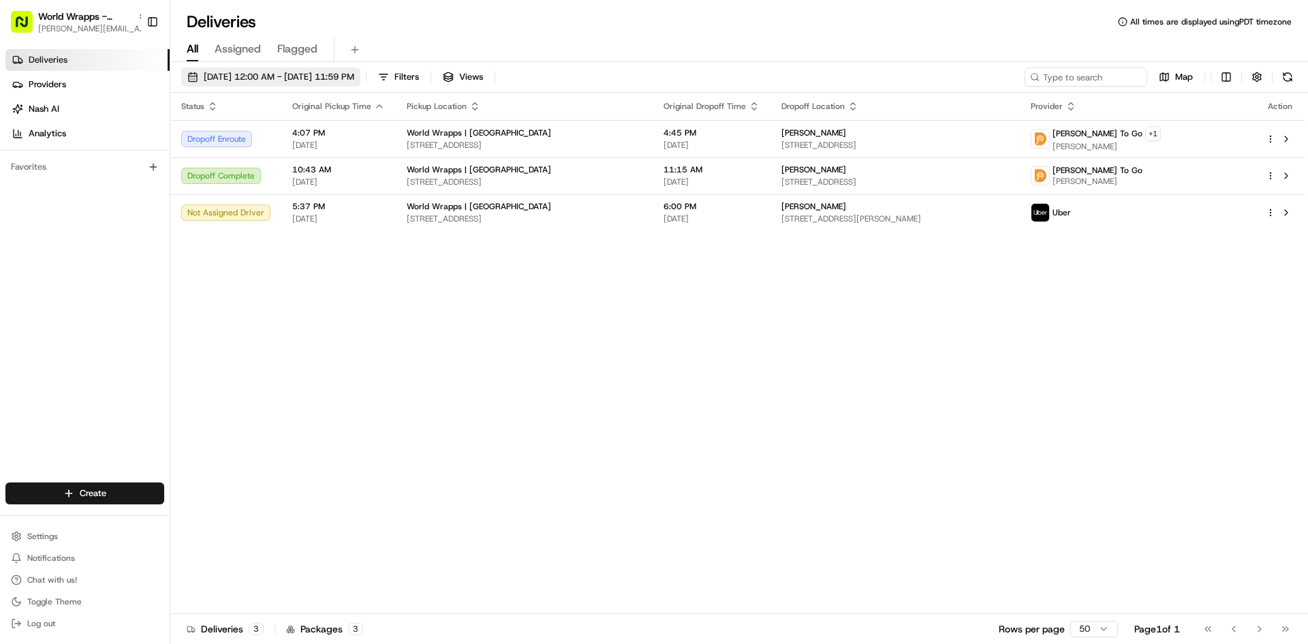
click at [274, 82] on span "[DATE] 12:00 AM - [DATE] 11:59 PM" at bounding box center [279, 77] width 151 height 12
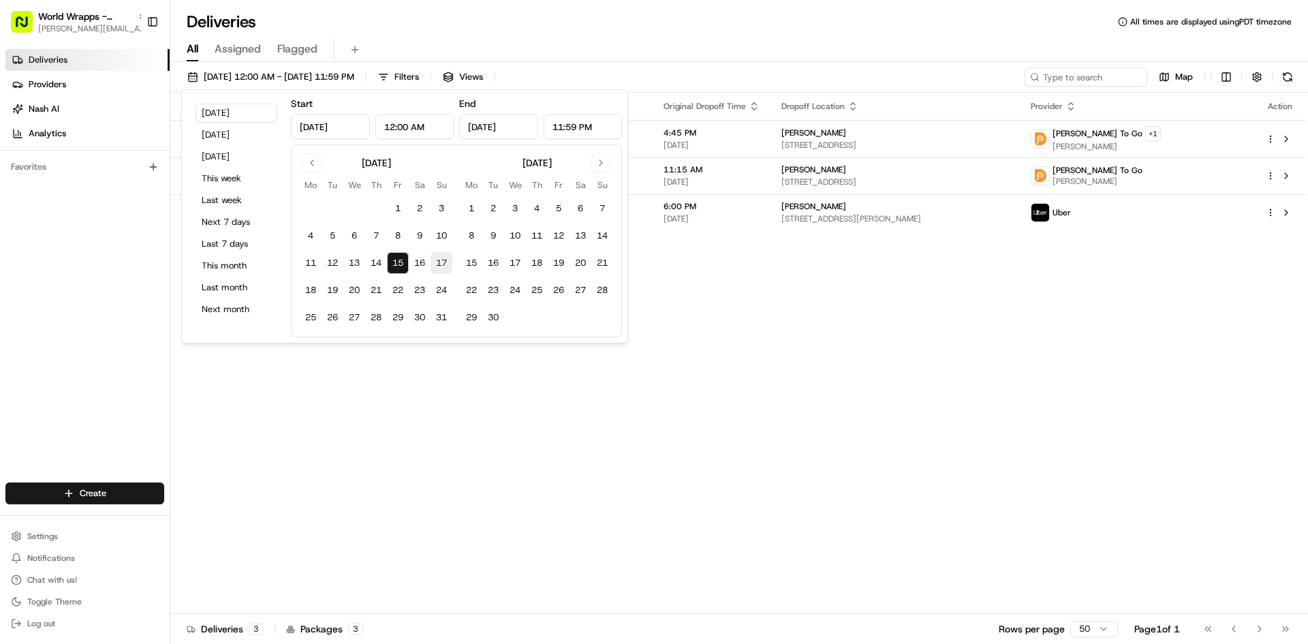
click at [438, 264] on button "17" at bounding box center [441, 263] width 22 height 22
type input "Aug 17, 2025"
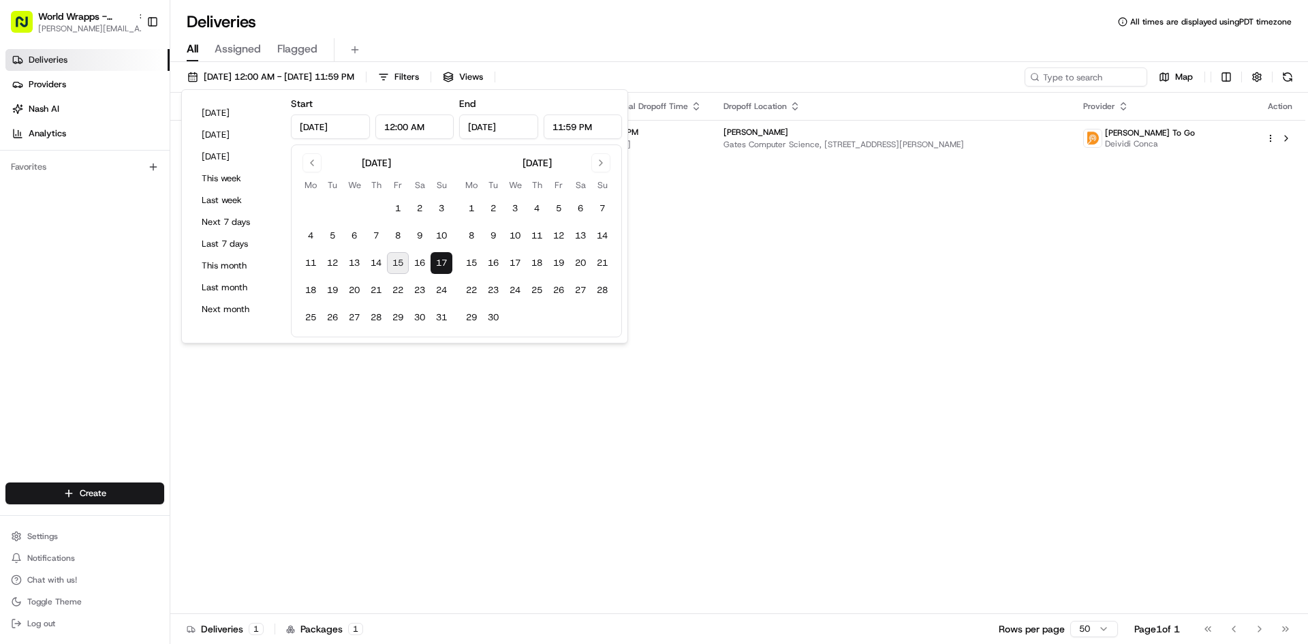
click at [716, 283] on div "Status Original Pickup Time Pickup Location Original Dropoff Time Dropoff Locat…" at bounding box center [737, 353] width 1135 height 521
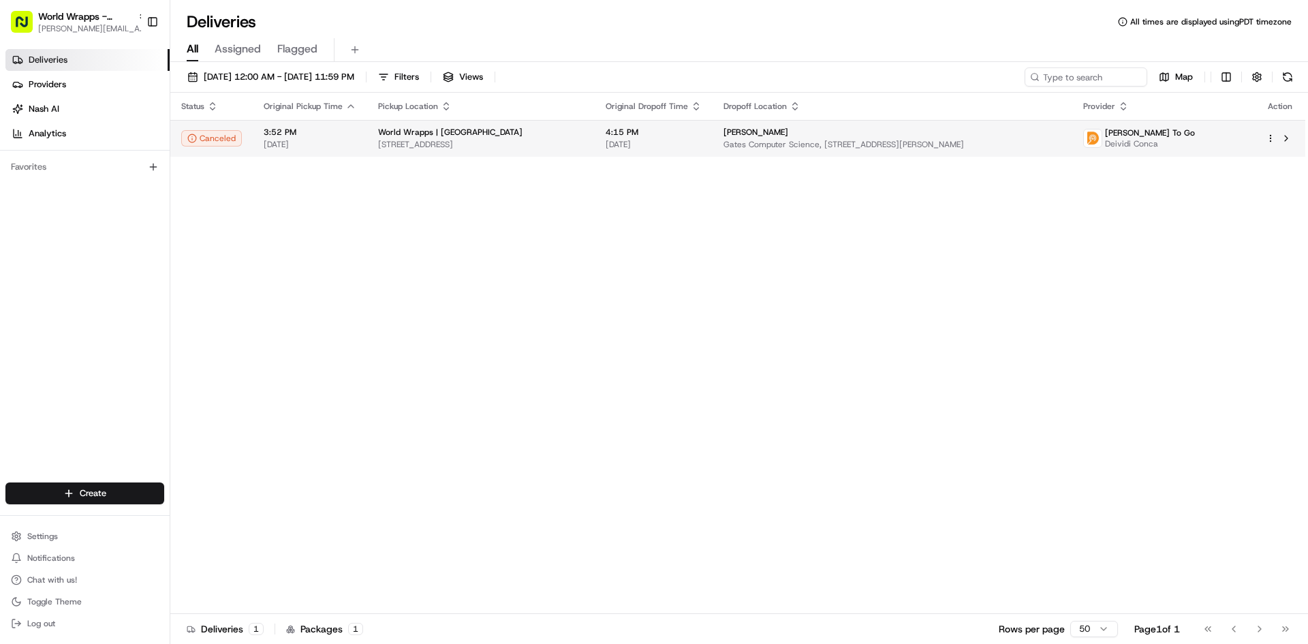
click at [702, 144] on span "08/17/2025" at bounding box center [653, 144] width 96 height 11
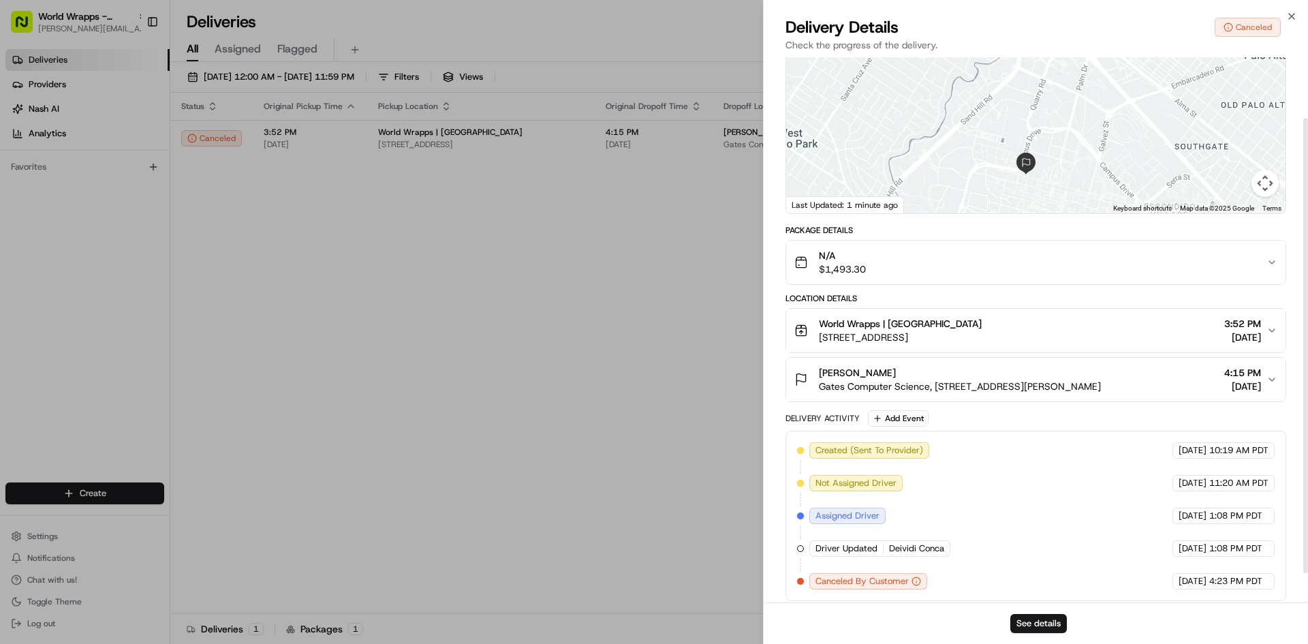
scroll to position [108, 0]
